Goal: Transaction & Acquisition: Subscribe to service/newsletter

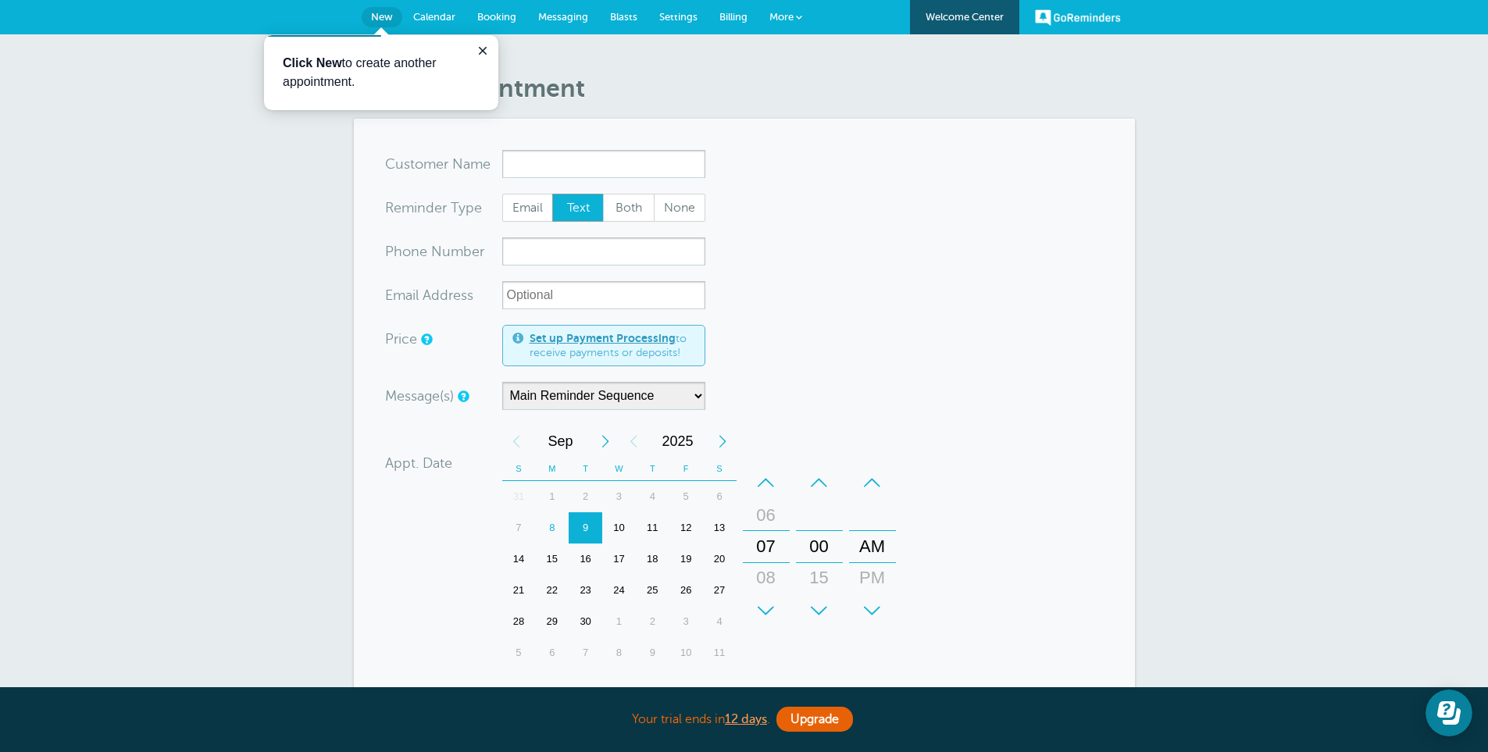
click at [170, 344] on div "New Appointment You are creating a new customer. To use an existing customer se…" at bounding box center [744, 553] width 1488 height 1039
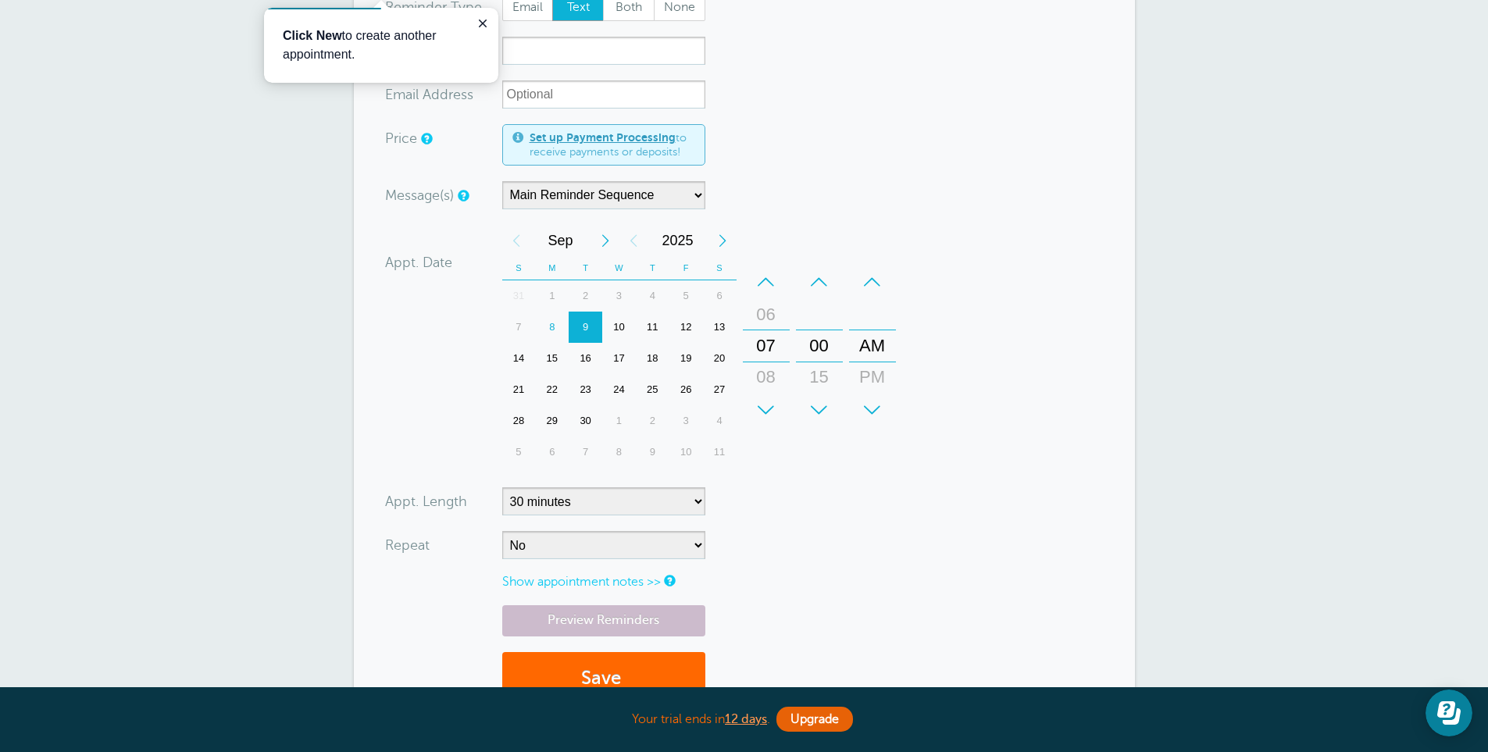
scroll to position [234, 0]
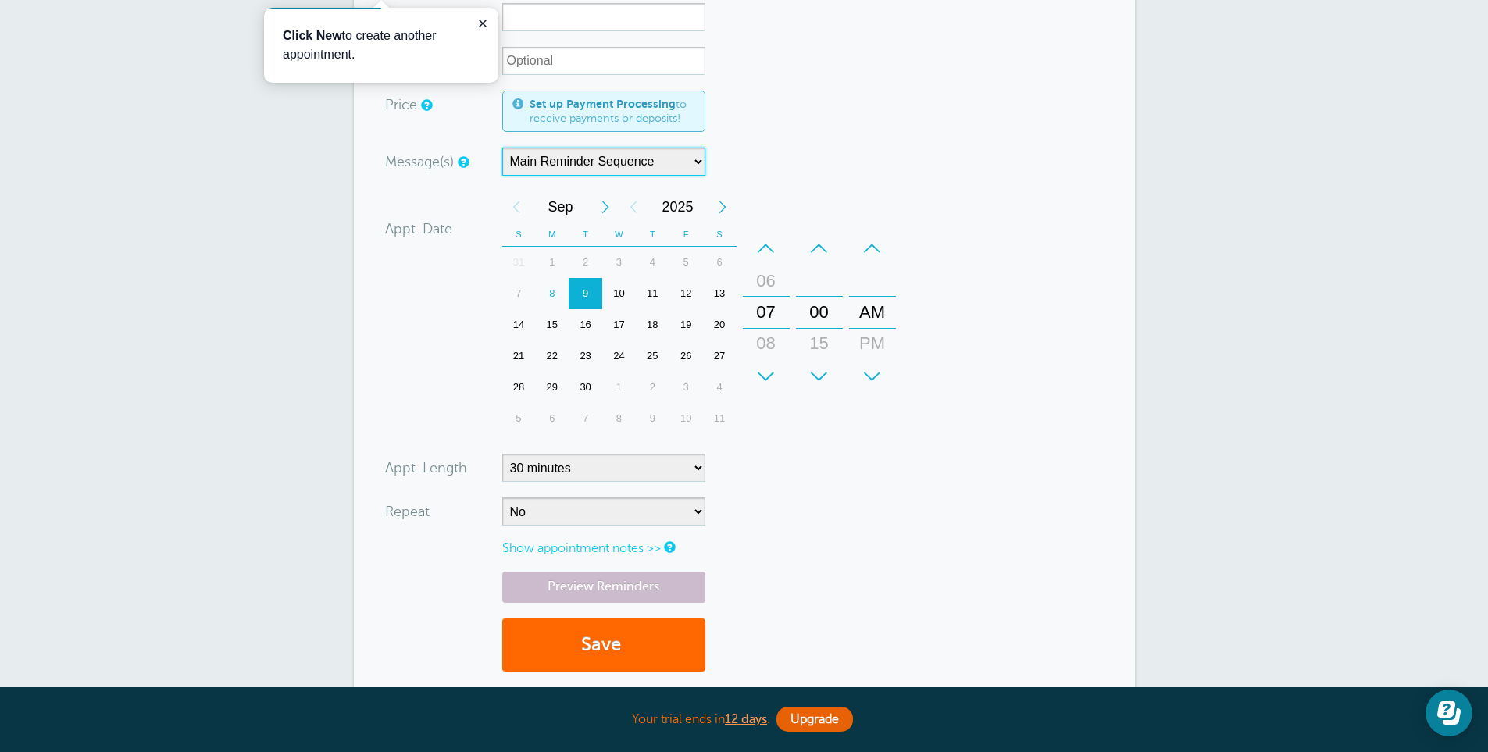
click at [595, 157] on select "Main Reminder Sequence" at bounding box center [603, 162] width 203 height 28
click at [268, 306] on div "New Appointment You are creating a new customer. To use an existing customer se…" at bounding box center [744, 319] width 1488 height 1039
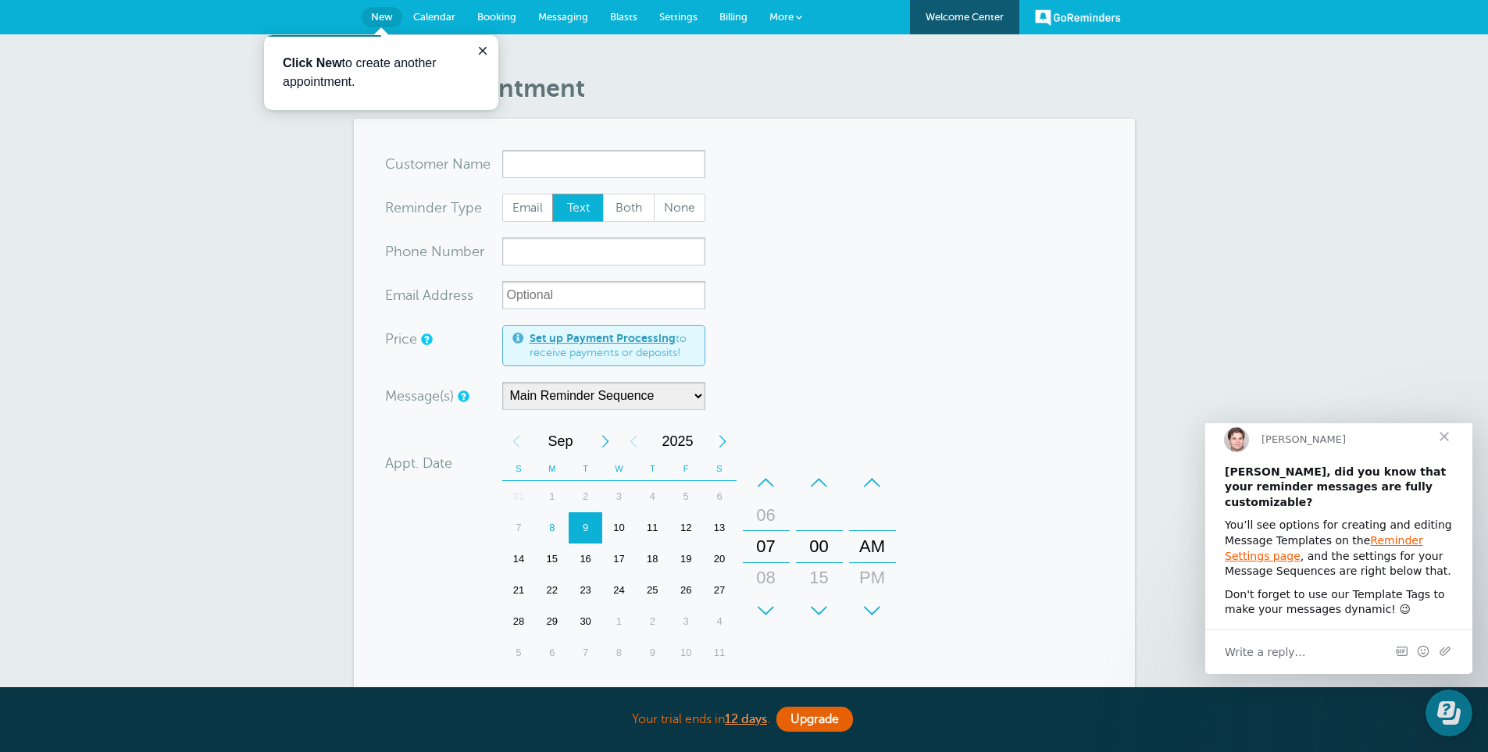
scroll to position [0, 0]
click at [729, 12] on span "Billing" at bounding box center [733, 17] width 28 height 12
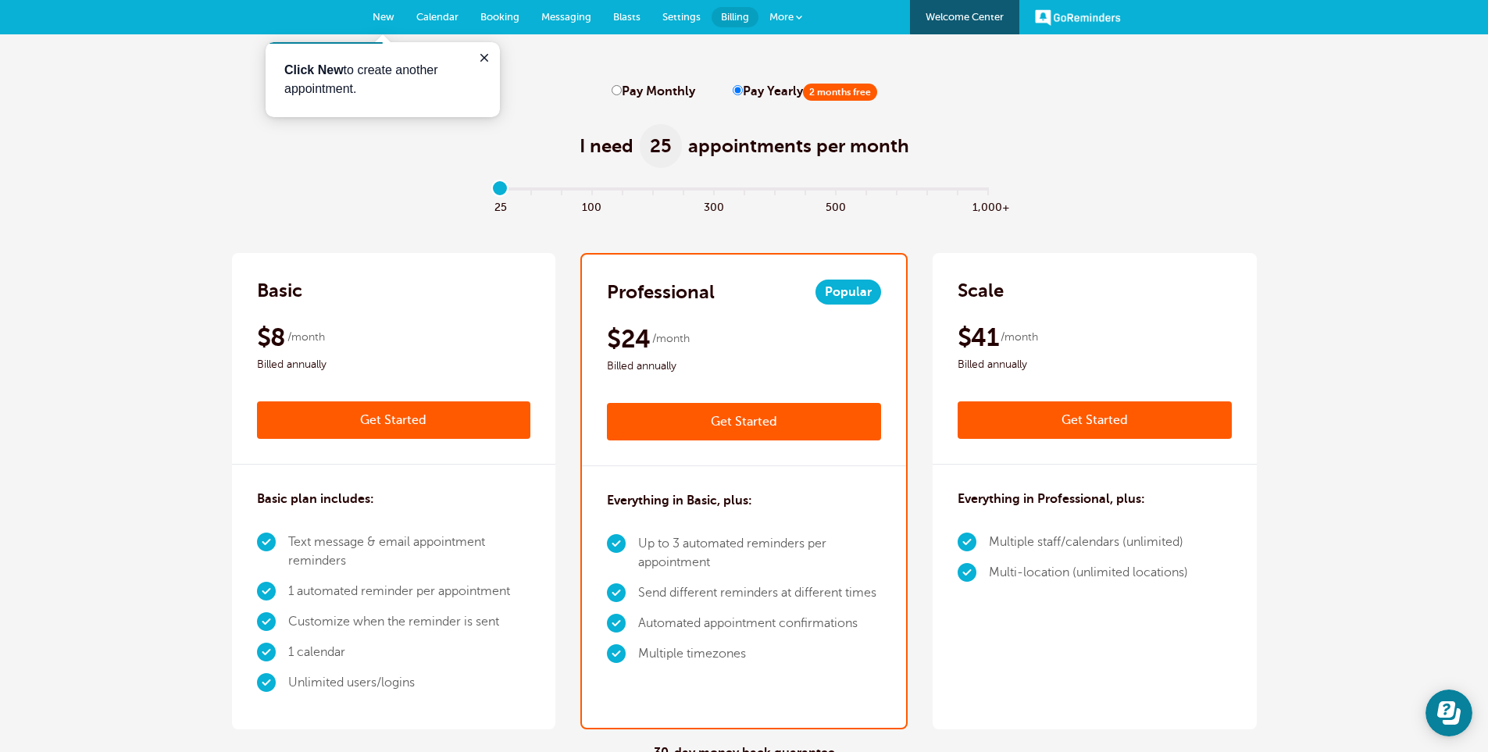
click at [775, 12] on span "More" at bounding box center [781, 17] width 24 height 12
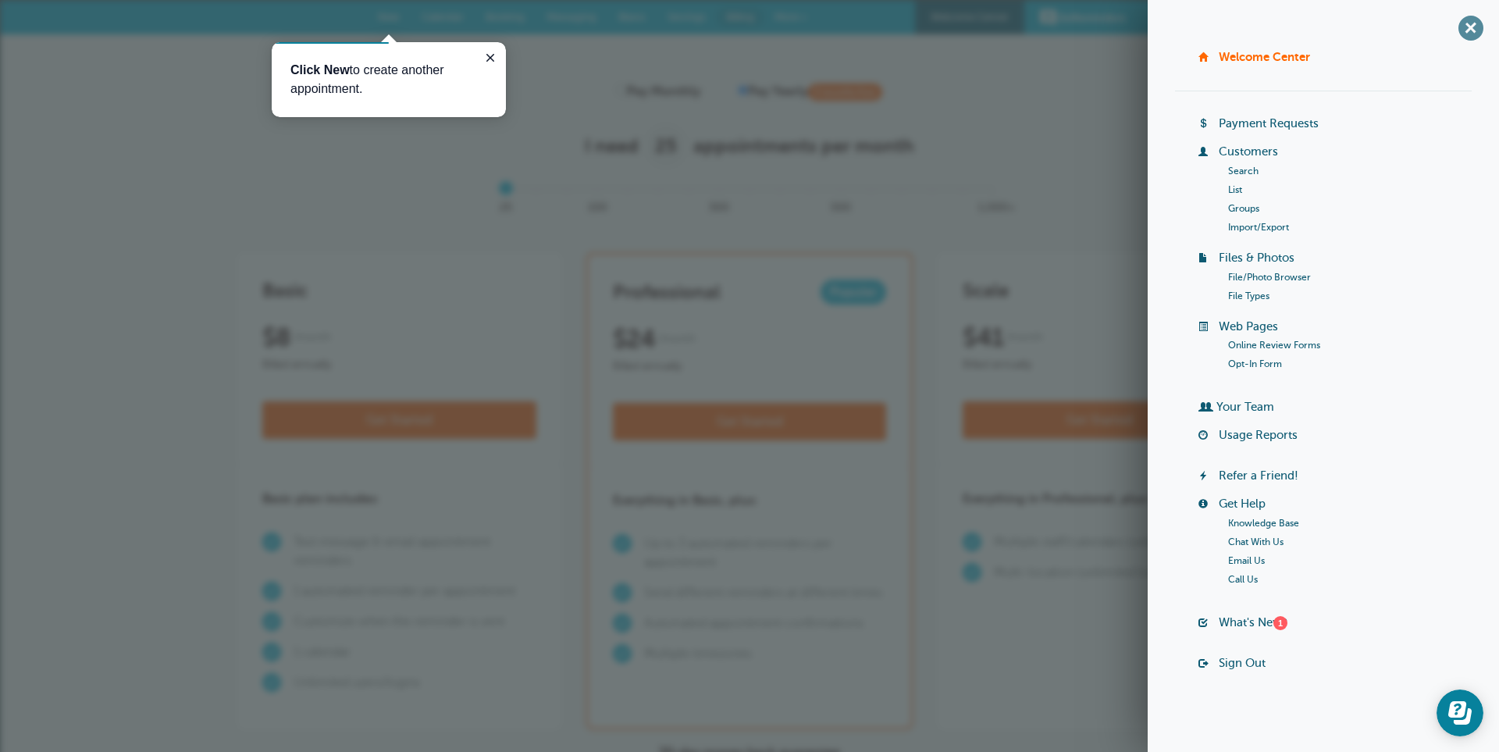
click at [1454, 32] on span "+" at bounding box center [1470, 27] width 35 height 35
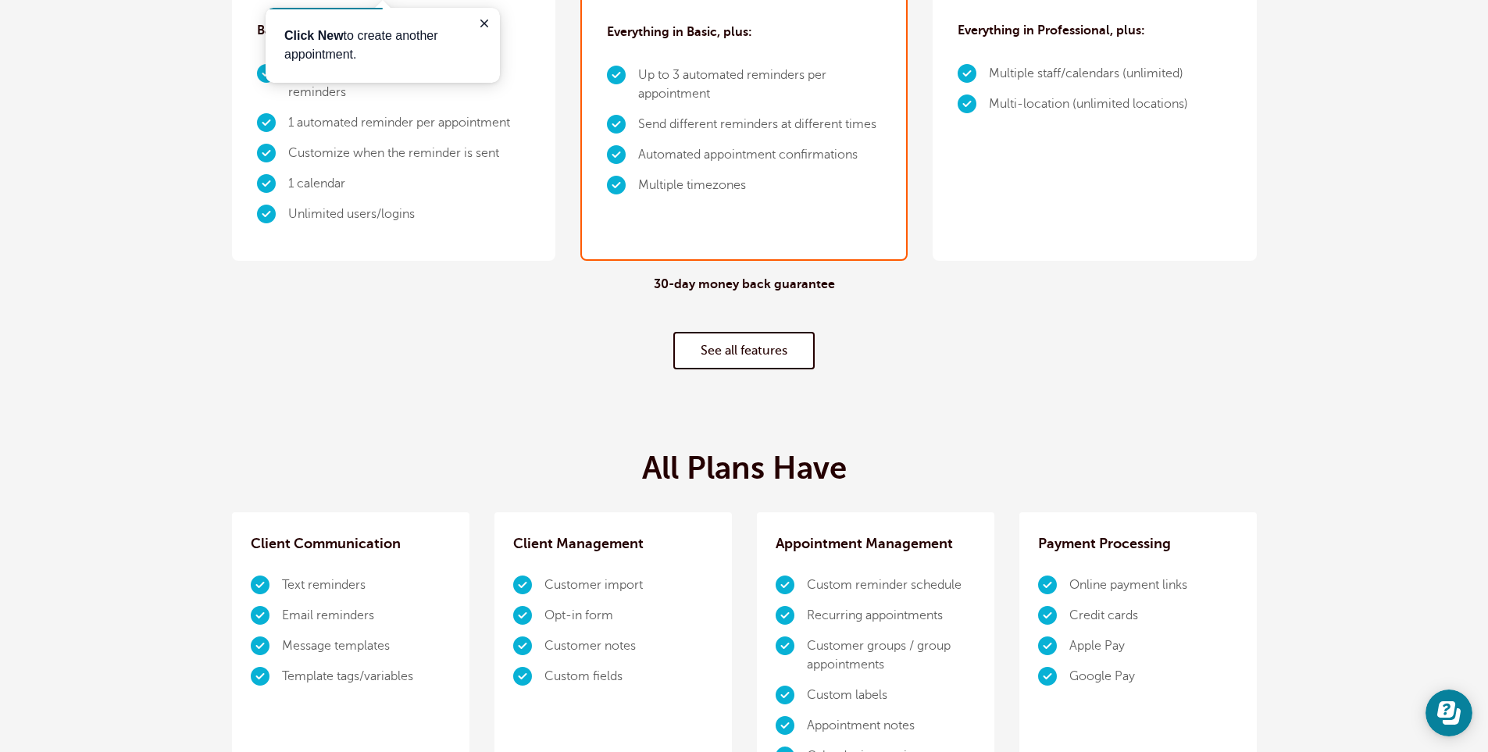
scroll to position [781, 0]
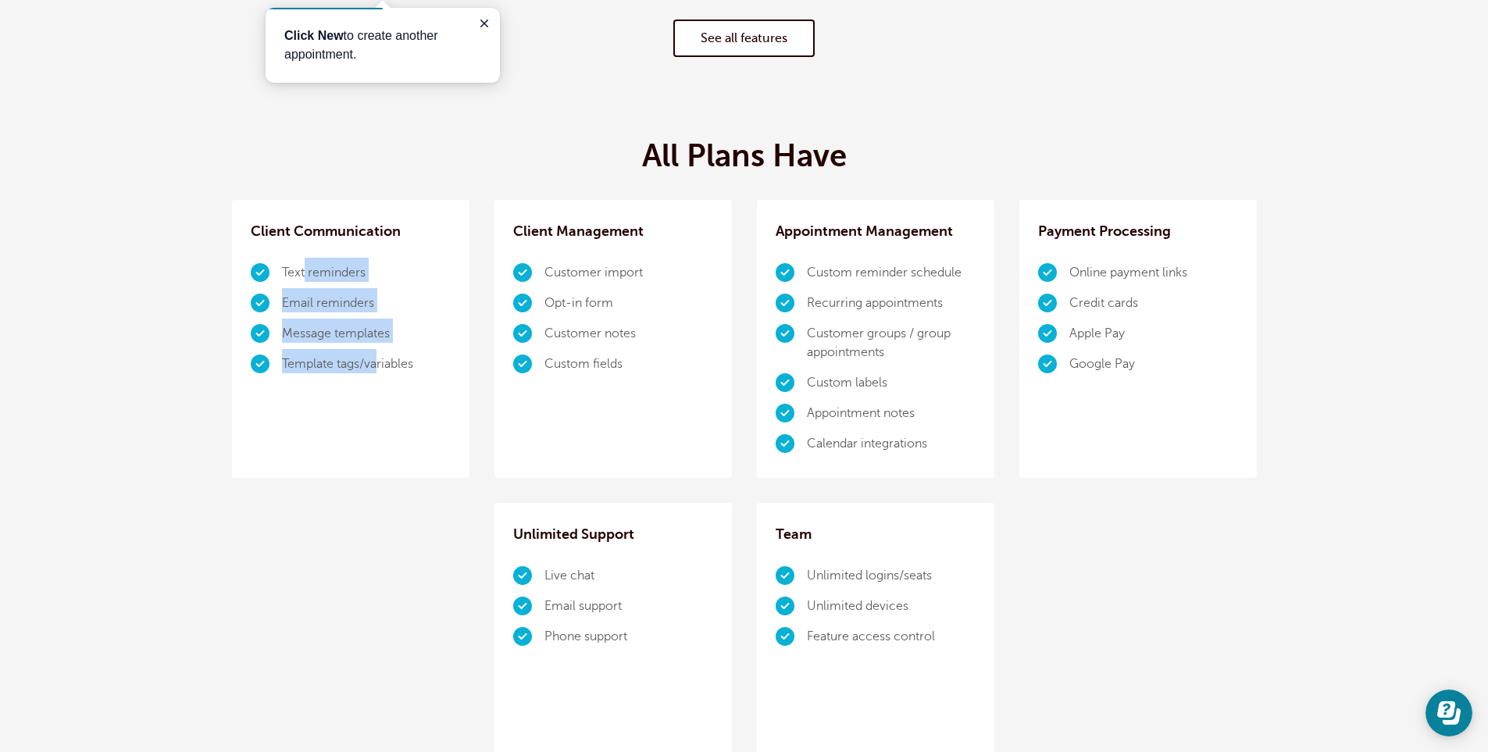
drag, startPoint x: 306, startPoint y: 268, endPoint x: 376, endPoint y: 401, distance: 149.9
click at [376, 401] on div "Client Communication Text reminders Email reminders Message templates Template …" at bounding box center [350, 339] width 237 height 278
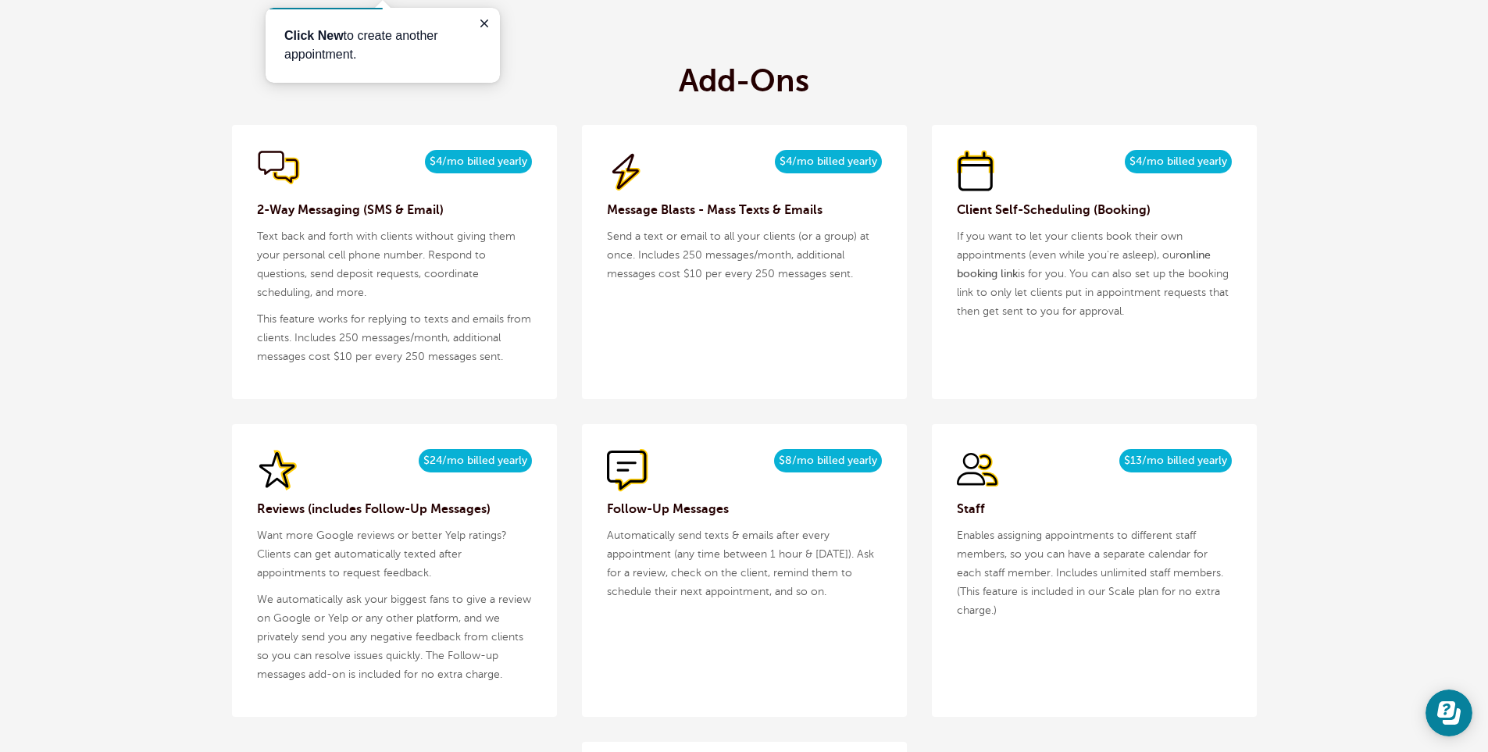
scroll to position [1562, 0]
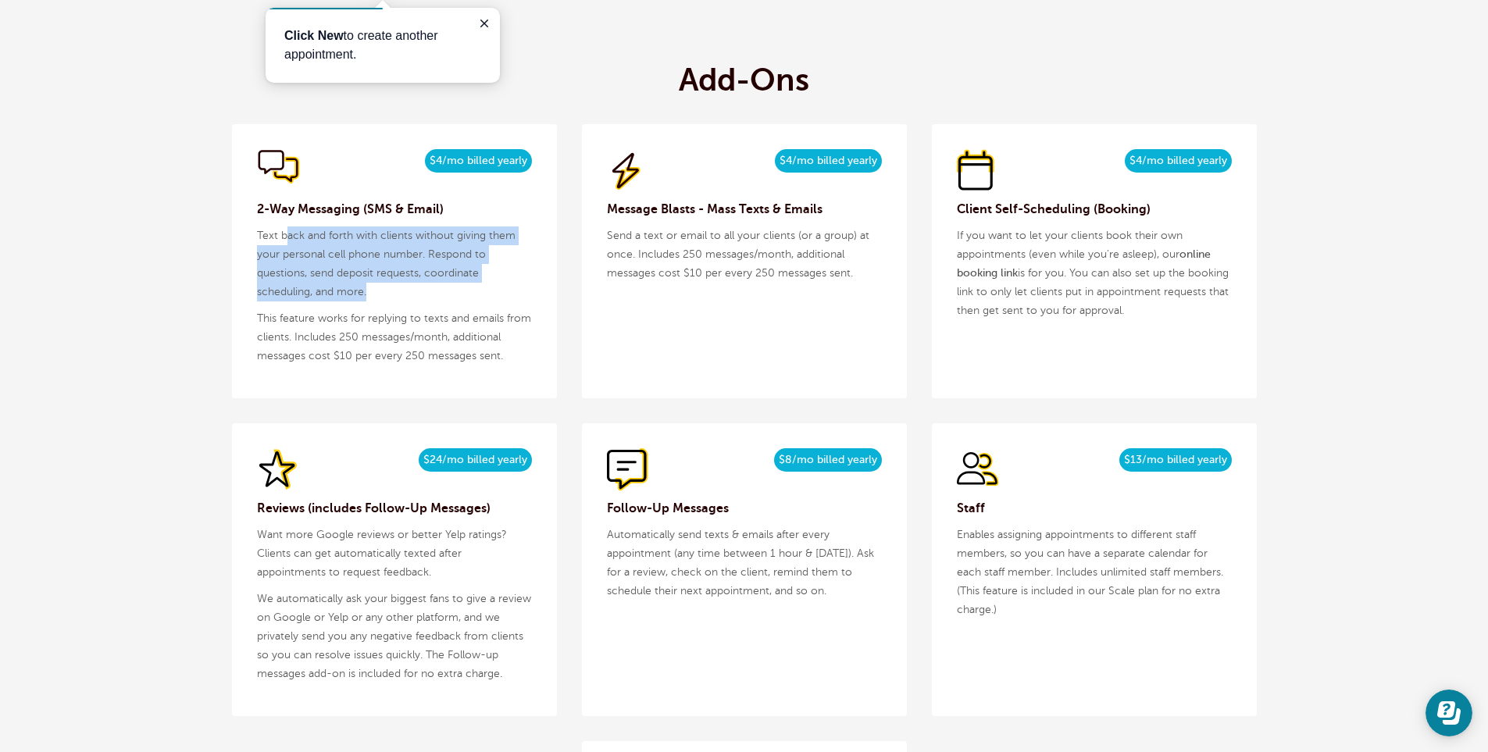
drag, startPoint x: 285, startPoint y: 234, endPoint x: 367, endPoint y: 292, distance: 100.3
click at [367, 292] on p "Text back and forth with clients without giving them your personal cell phone n…" at bounding box center [394, 263] width 275 height 75
click at [367, 293] on p "Text back and forth with clients without giving them your personal cell phone n…" at bounding box center [394, 263] width 275 height 75
click at [320, 246] on p "Text back and forth with clients without giving them your personal cell phone n…" at bounding box center [394, 263] width 275 height 75
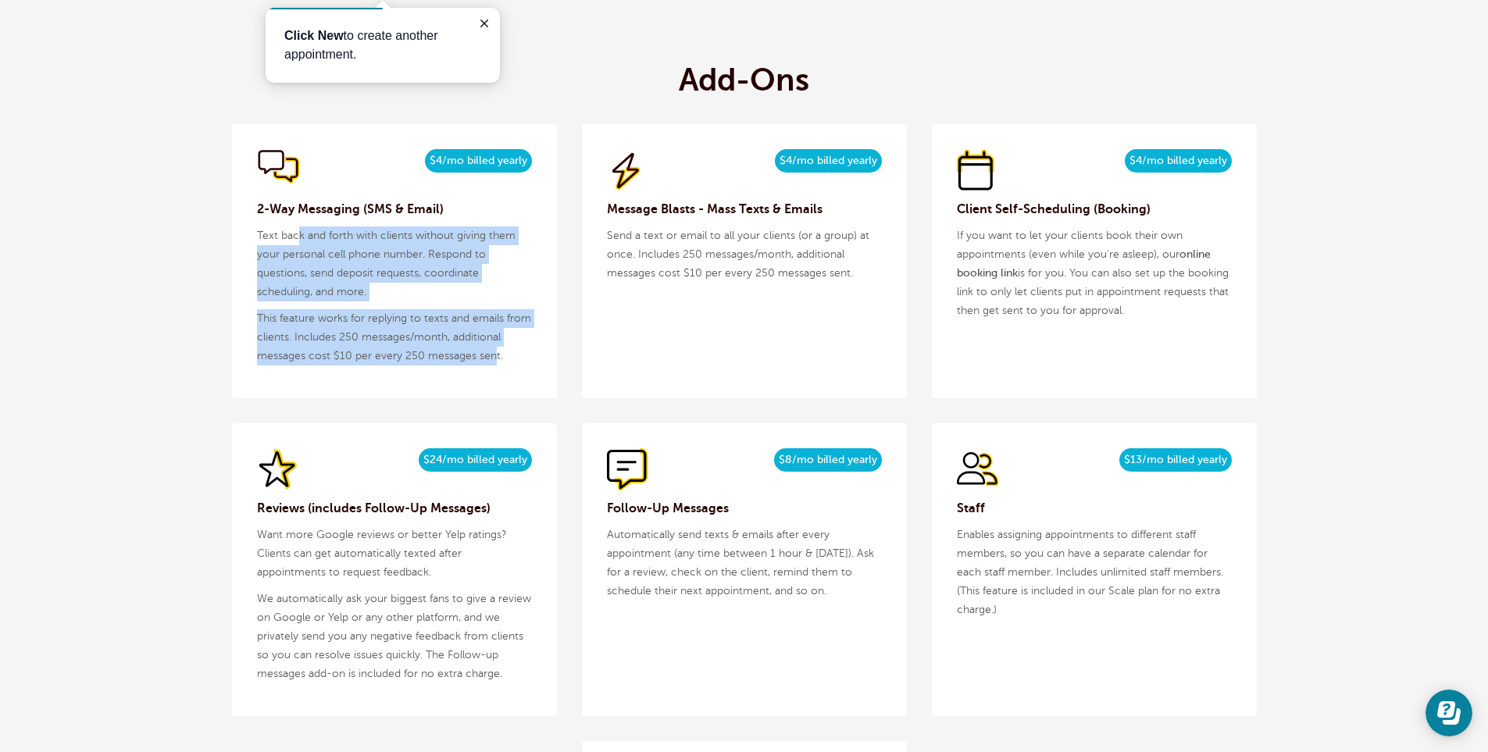
drag, startPoint x: 300, startPoint y: 236, endPoint x: 493, endPoint y: 359, distance: 229.0
click at [493, 359] on div "$5/month $4/mo billed yearly 2-Way Messaging (SMS & Email) Text back and forth …" at bounding box center [394, 261] width 325 height 274
click at [492, 360] on p "This feature works for replying to texts and emails from clients. Includes 250 …" at bounding box center [394, 337] width 275 height 56
click at [462, 355] on p "This feature works for replying to texts and emails from clients. Includes 250 …" at bounding box center [394, 337] width 275 height 56
drag, startPoint x: 486, startPoint y: 360, endPoint x: 333, endPoint y: 228, distance: 201.5
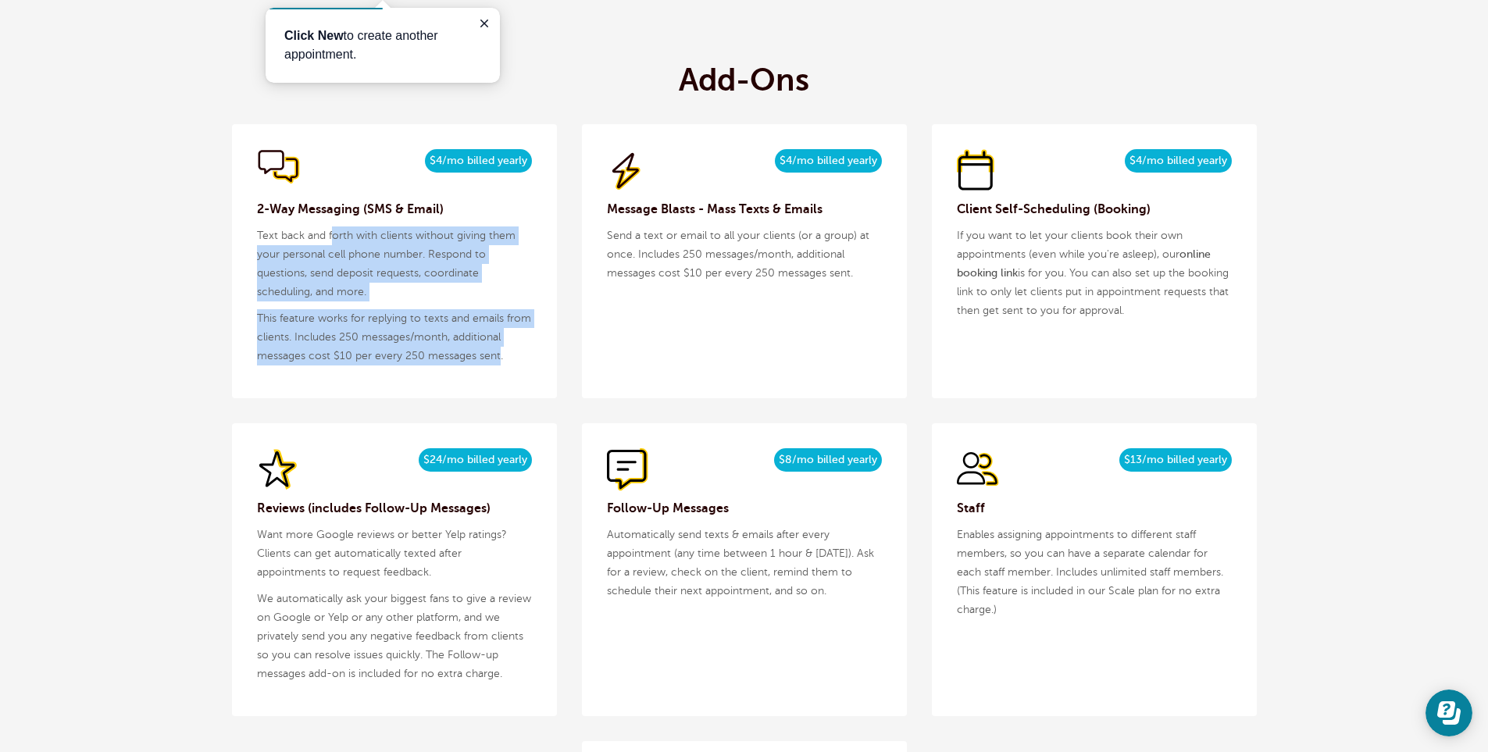
click at [333, 228] on div "$5/month $4/mo billed yearly 2-Way Messaging (SMS & Email) Text back and forth …" at bounding box center [394, 261] width 325 height 274
click at [333, 228] on p "Text back and forth with clients without giving them your personal cell phone n…" at bounding box center [394, 263] width 275 height 75
drag, startPoint x: 298, startPoint y: 232, endPoint x: 486, endPoint y: 364, distance: 229.2
click at [486, 364] on div "$5/month $4/mo billed yearly 2-Way Messaging (SMS & Email) Text back and forth …" at bounding box center [394, 261] width 325 height 274
click at [487, 362] on p "This feature works for replying to texts and emails from clients. Includes 250 …" at bounding box center [394, 337] width 275 height 56
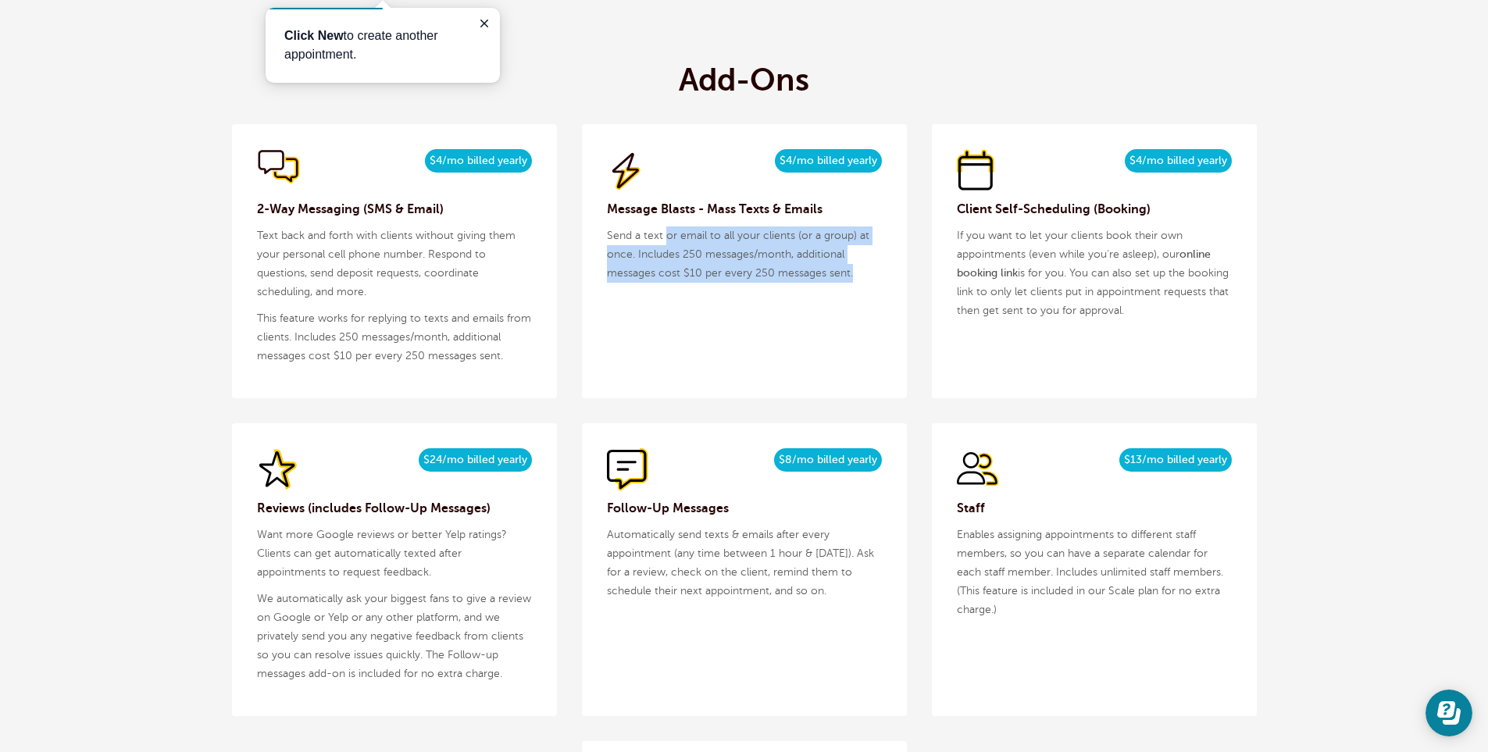
drag, startPoint x: 663, startPoint y: 240, endPoint x: 869, endPoint y: 289, distance: 212.0
click at [869, 289] on div "$5/month $4/mo billed yearly Message Blasts - Mass Texts & Emails Send a text o…" at bounding box center [744, 261] width 325 height 274
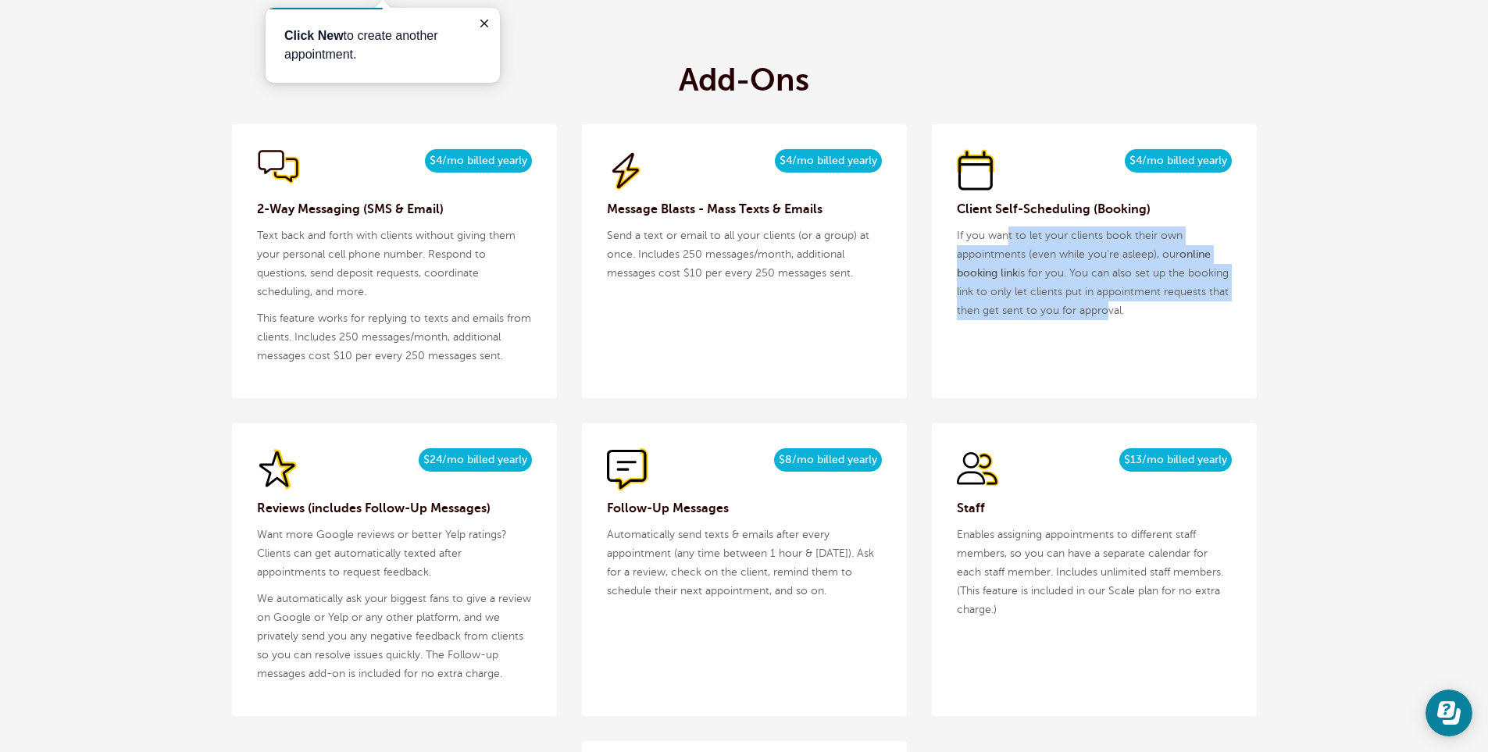
drag, startPoint x: 1007, startPoint y: 237, endPoint x: 1169, endPoint y: 320, distance: 181.6
click at [1169, 320] on p "If you want to let your clients book their own appointments (even while you're …" at bounding box center [1094, 273] width 275 height 94
drag, startPoint x: 1103, startPoint y: 253, endPoint x: 1175, endPoint y: 315, distance: 94.7
click at [1175, 315] on p "If you want to let your clients book their own appointments (even while you're …" at bounding box center [1094, 273] width 275 height 94
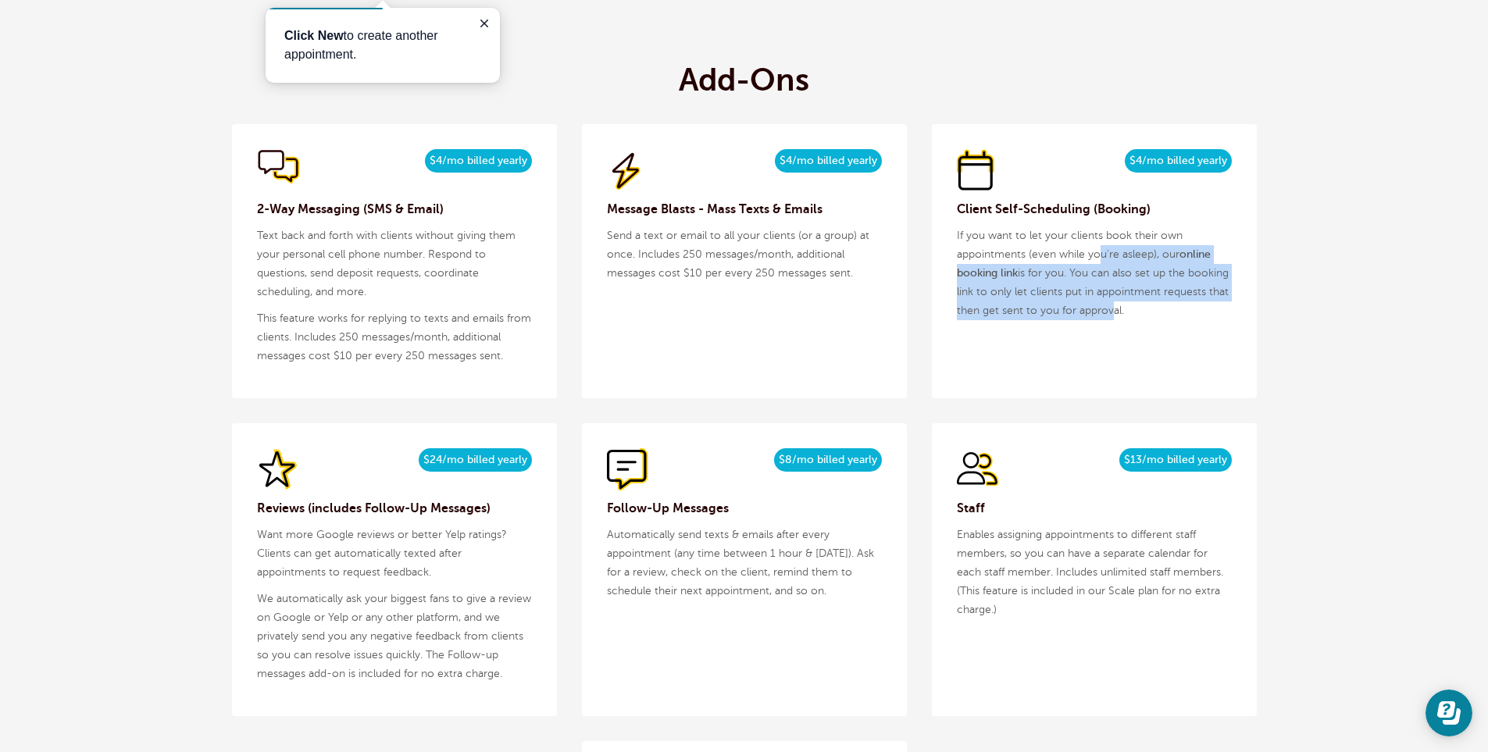
click at [1175, 315] on p "If you want to let your clients book their own appointments (even while you're …" at bounding box center [1094, 273] width 275 height 94
drag, startPoint x: 646, startPoint y: 537, endPoint x: 805, endPoint y: 593, distance: 168.9
click at [805, 593] on p "Automatically send texts & emails after every appointment (any time between 1 h…" at bounding box center [744, 563] width 275 height 75
drag, startPoint x: 809, startPoint y: 590, endPoint x: 670, endPoint y: 534, distance: 149.7
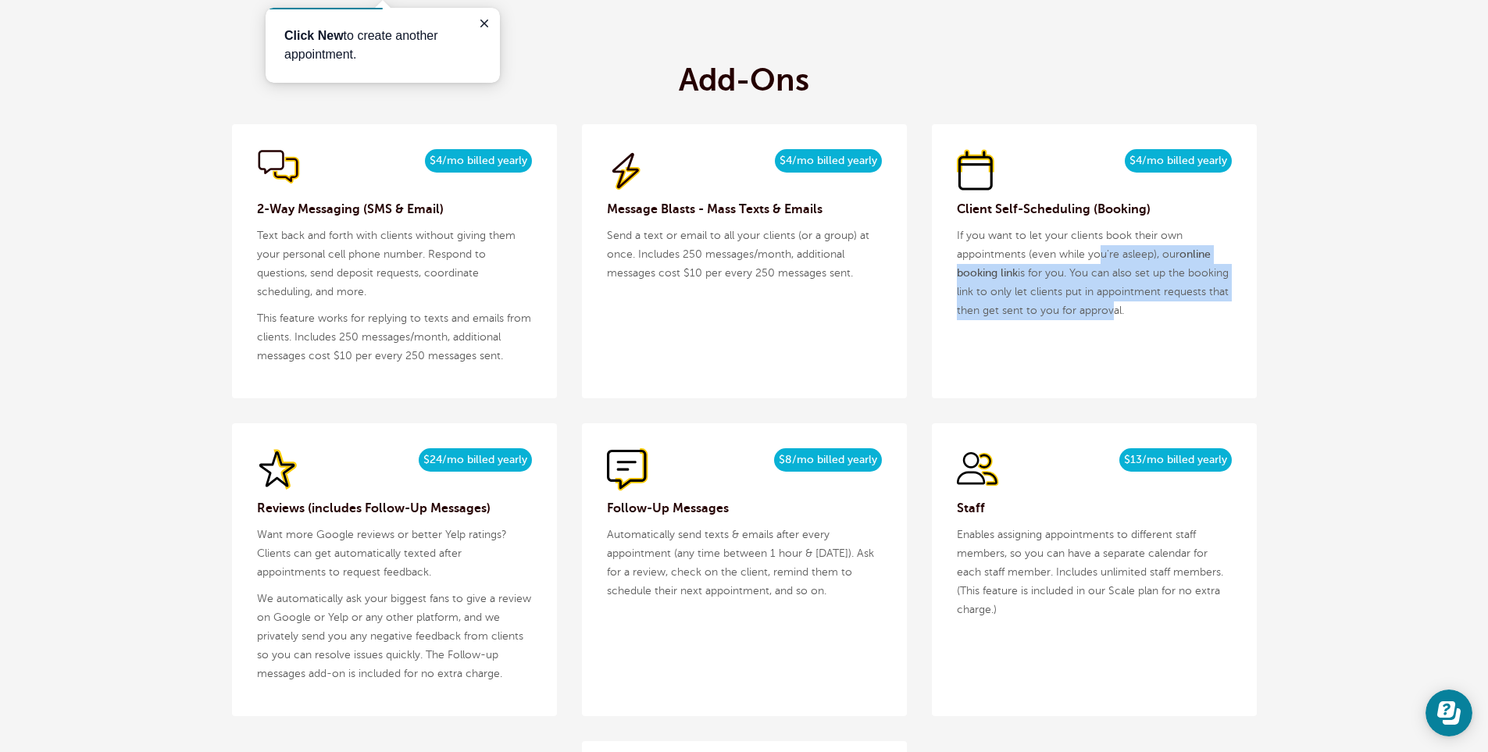
click at [670, 534] on p "Automatically send texts & emails after every appointment (any time between 1 h…" at bounding box center [744, 563] width 275 height 75
drag, startPoint x: 640, startPoint y: 534, endPoint x: 796, endPoint y: 589, distance: 164.7
click at [796, 589] on p "Automatically send texts & emails after every appointment (any time between 1 h…" at bounding box center [744, 563] width 275 height 75
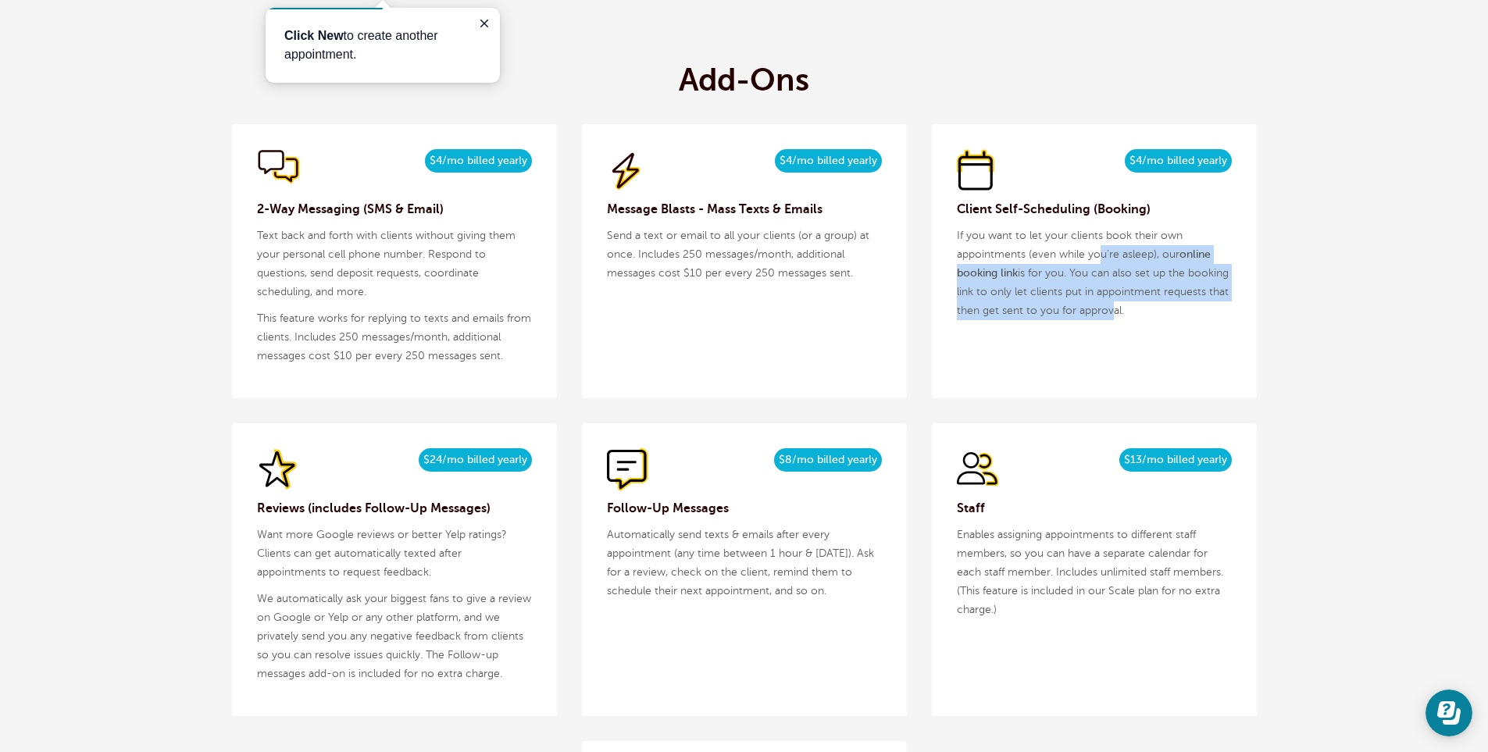
drag, startPoint x: 775, startPoint y: 585, endPoint x: 671, endPoint y: 534, distance: 115.6
click at [671, 534] on p "Automatically send texts & emails after every appointment (any time between 1 h…" at bounding box center [744, 563] width 275 height 75
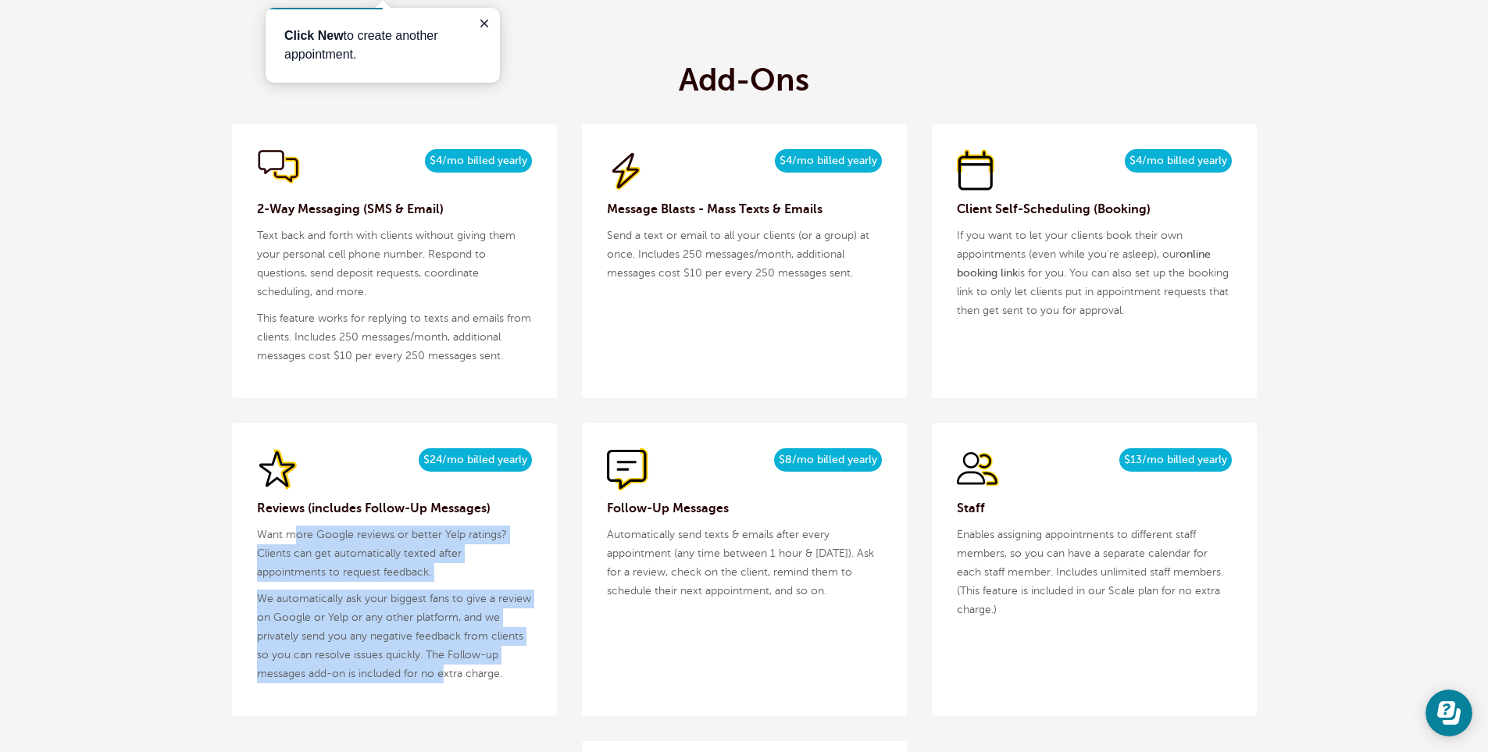
drag, startPoint x: 294, startPoint y: 535, endPoint x: 446, endPoint y: 675, distance: 206.7
click at [446, 675] on div "$29/month $24/mo billed yearly Reviews (includes Follow-Up Messages) Want more …" at bounding box center [394, 569] width 325 height 293
click at [446, 674] on p "We automatically ask your biggest fans to give a review on Google or Yelp or an…" at bounding box center [394, 637] width 275 height 94
